Goal: Transaction & Acquisition: Purchase product/service

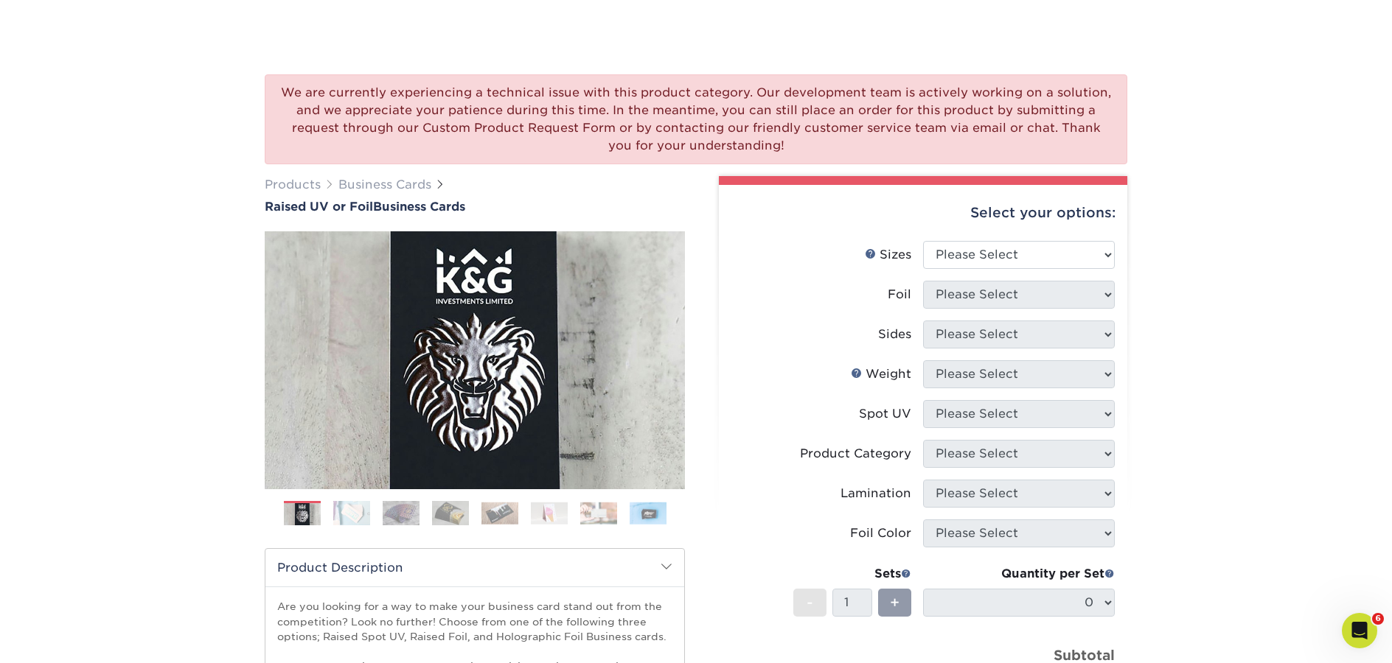
scroll to position [256, 0]
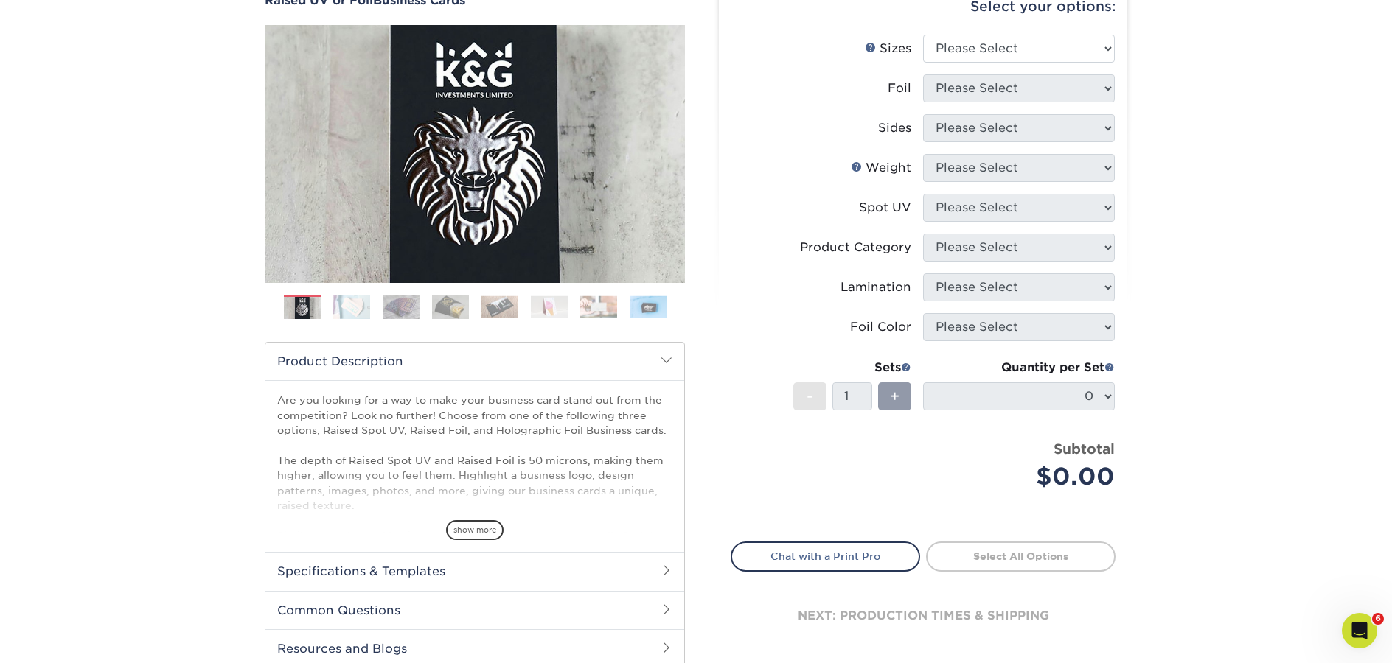
click at [998, 27] on div "Select your options:" at bounding box center [923, 7] width 385 height 56
click at [996, 44] on select "Please Select 2" x 3.5" - Standard" at bounding box center [1019, 49] width 192 height 28
select select "2.00x3.50"
click at [923, 35] on select "Please Select 2" x 3.5" - Standard" at bounding box center [1019, 49] width 192 height 28
click at [980, 86] on select "Please Select No Yes" at bounding box center [1019, 88] width 192 height 28
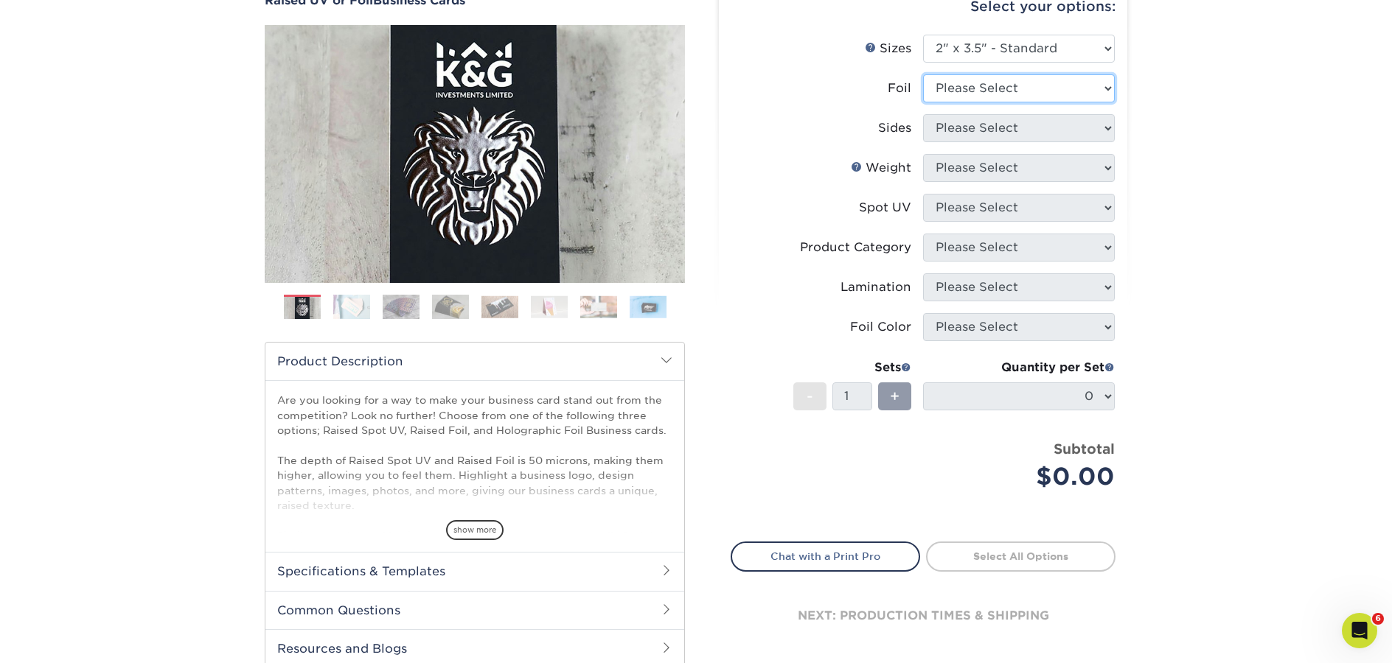
select select "1"
click at [923, 74] on select "Please Select No Yes" at bounding box center [1019, 88] width 192 height 28
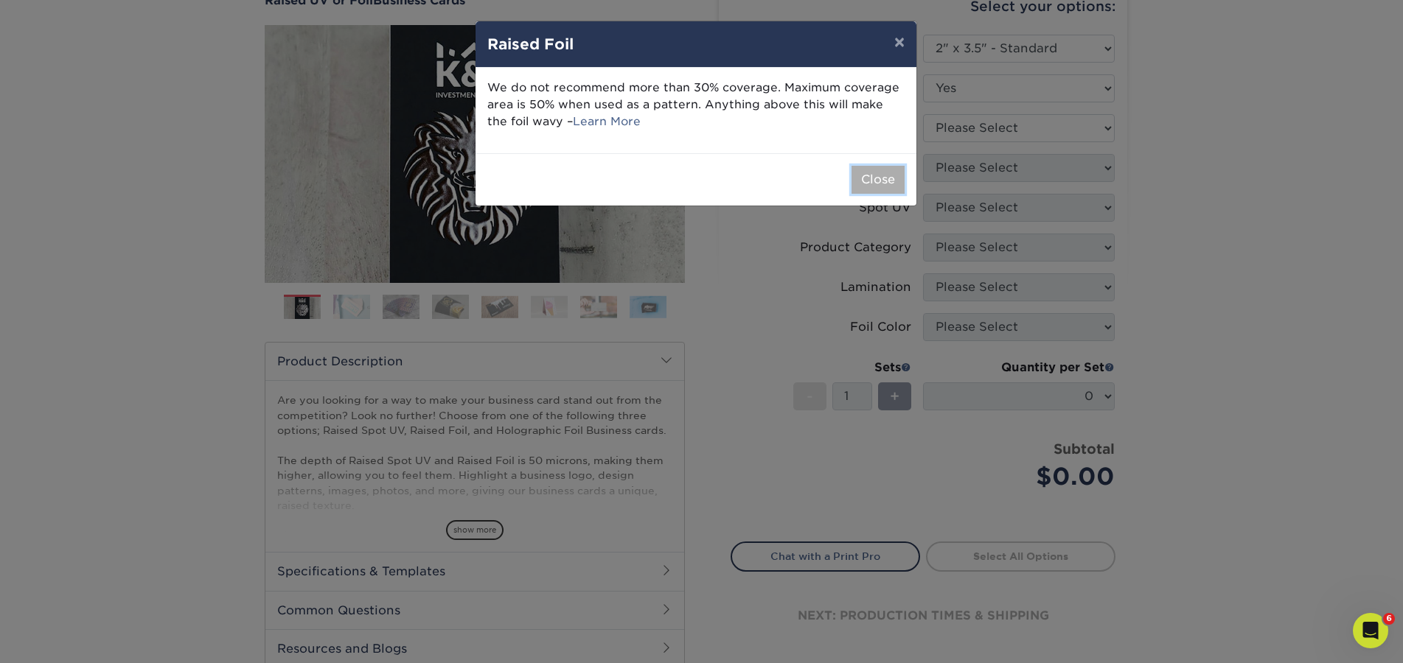
click at [873, 181] on button "Close" at bounding box center [877, 180] width 53 height 28
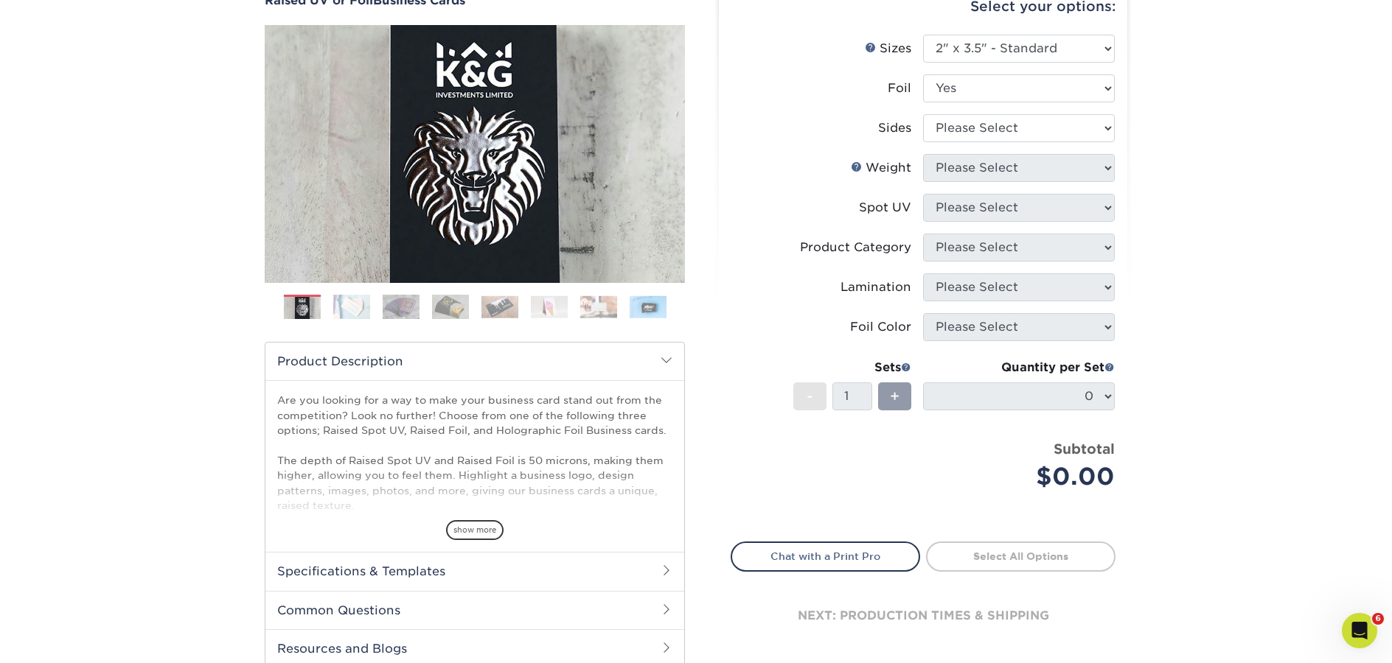
click at [996, 112] on li "Foil Please Select No Yes" at bounding box center [922, 94] width 383 height 40
click at [997, 123] on select "Please Select Print Both Sides - Foil Both Sides Print Both Sides - Foil Front …" at bounding box center [1019, 128] width 192 height 28
select select "34527644-b4fd-4ffb-9092-1318eefcd9d9"
click at [923, 114] on select "Please Select Print Both Sides - Foil Both Sides Print Both Sides - Foil Front …" at bounding box center [1019, 128] width 192 height 28
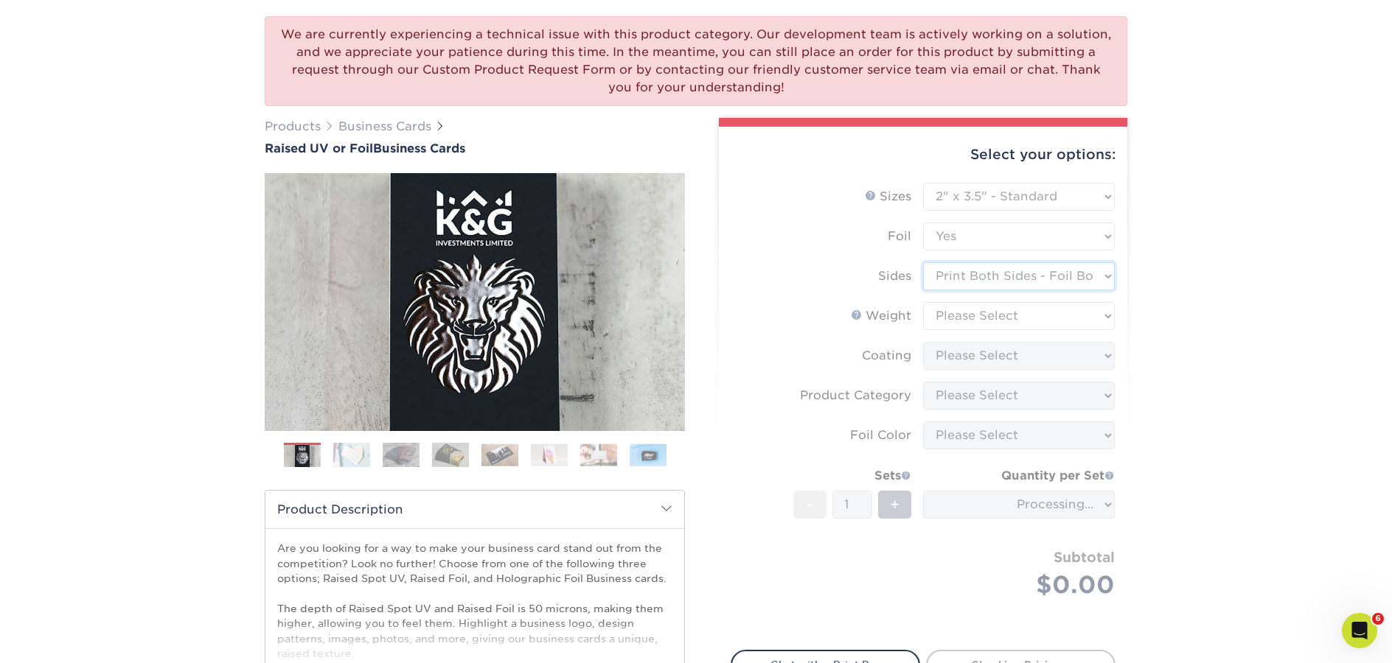
scroll to position [108, 0]
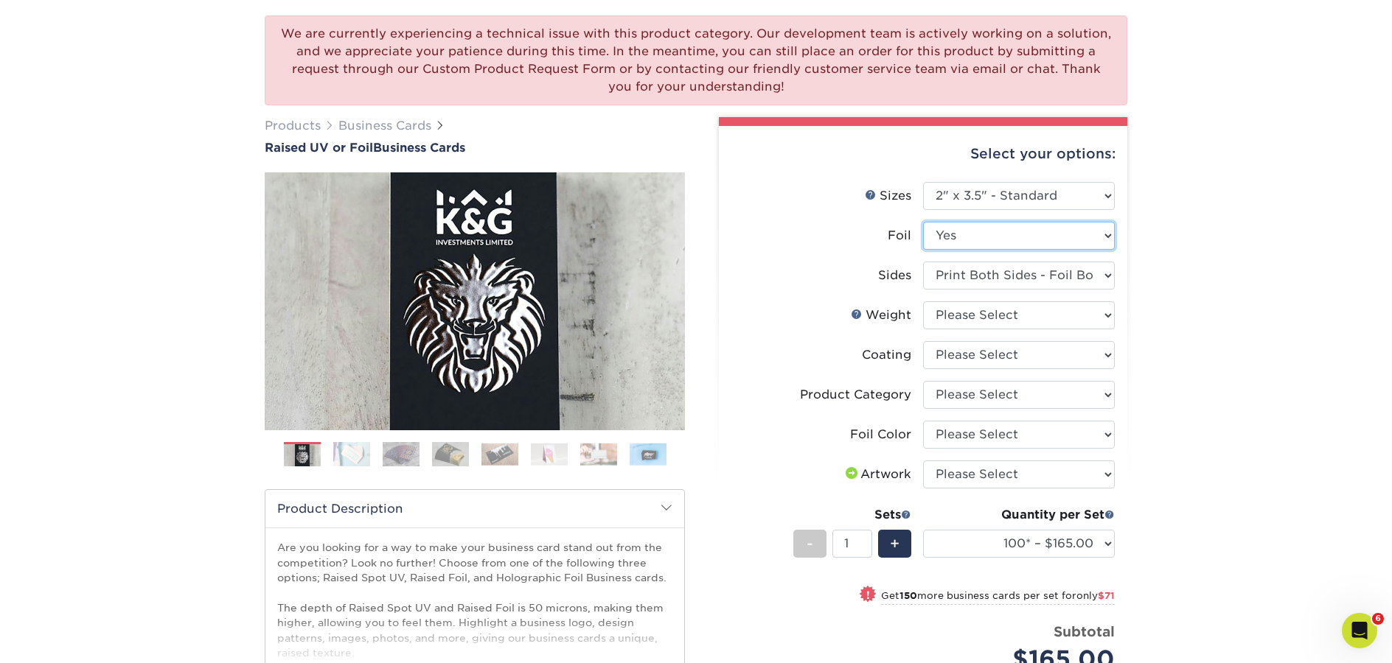
click at [1014, 231] on select "Please Select No Yes" at bounding box center [1019, 236] width 192 height 28
select select "0"
click at [923, 222] on select "Please Select No Yes" at bounding box center [1019, 236] width 192 height 28
select select
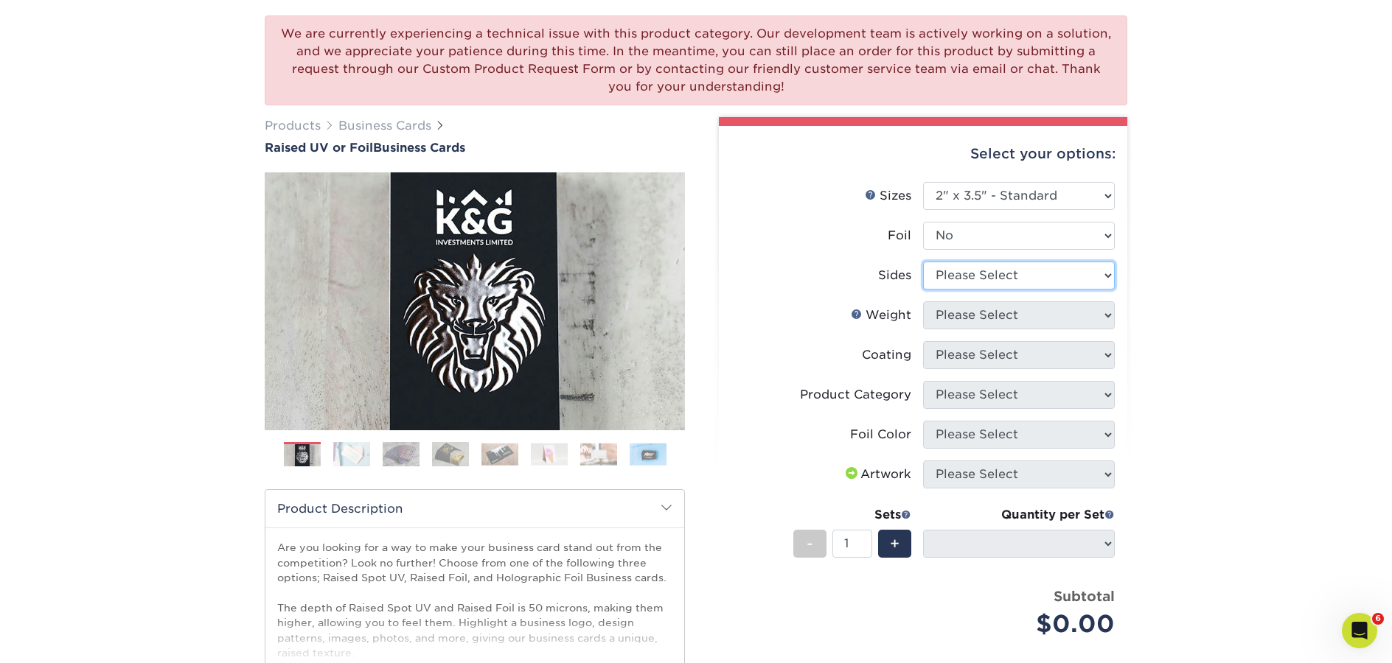
click at [1005, 281] on select "Please Select Print Both Sides Print Front Only" at bounding box center [1019, 276] width 192 height 28
select select "13abbda7-1d64-4f25-8bb2-c179b224825d"
click at [923, 262] on select "Please Select Print Both Sides Print Front Only" at bounding box center [1019, 276] width 192 height 28
select select
click at [976, 316] on select "Please Select 16PT" at bounding box center [1019, 315] width 192 height 28
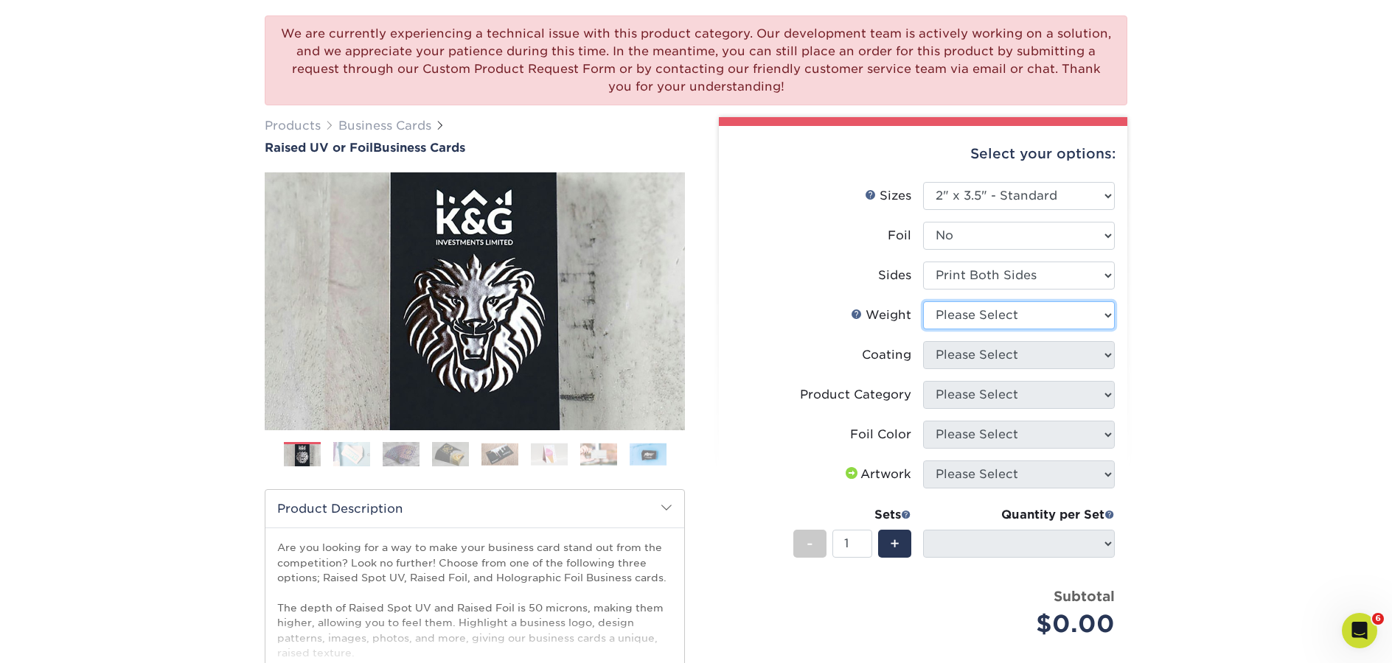
select select "16PT"
click at [923, 301] on select "Please Select 16PT" at bounding box center [1019, 315] width 192 height 28
select select
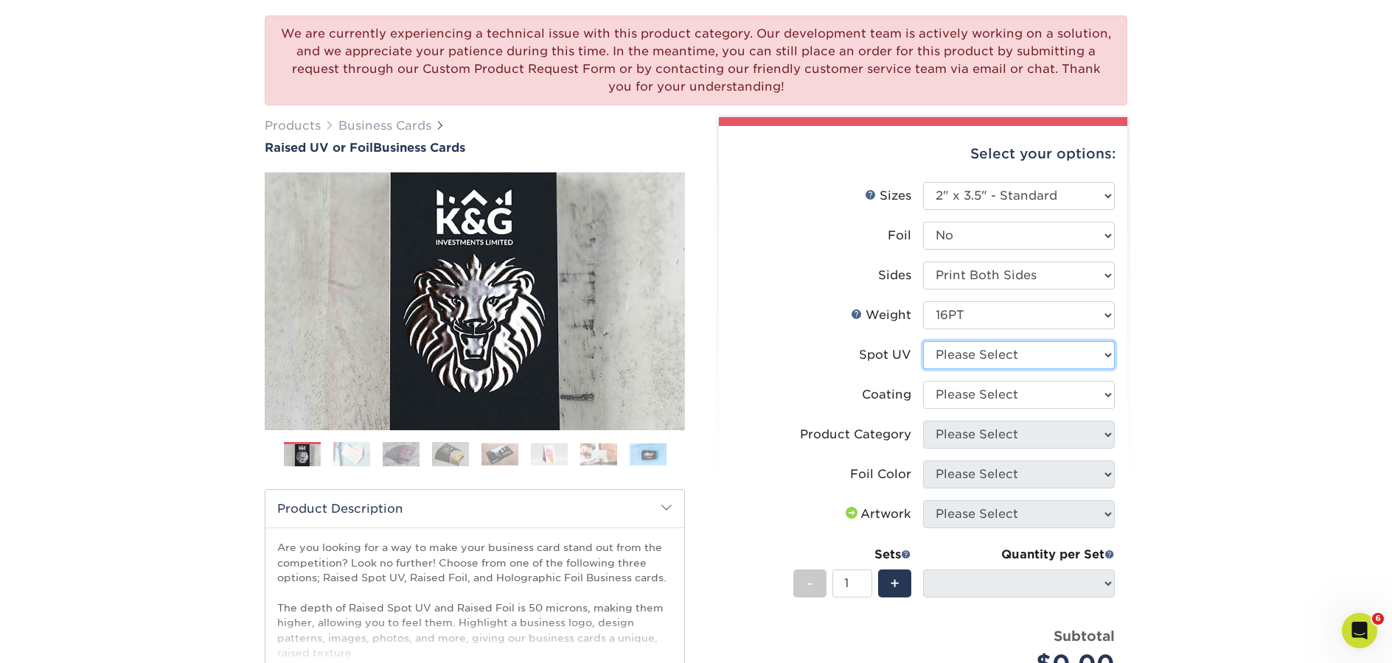
click at [983, 358] on select "Please Select No Spot UV Front Only" at bounding box center [1019, 355] width 192 height 28
